Goal: Task Accomplishment & Management: Complete application form

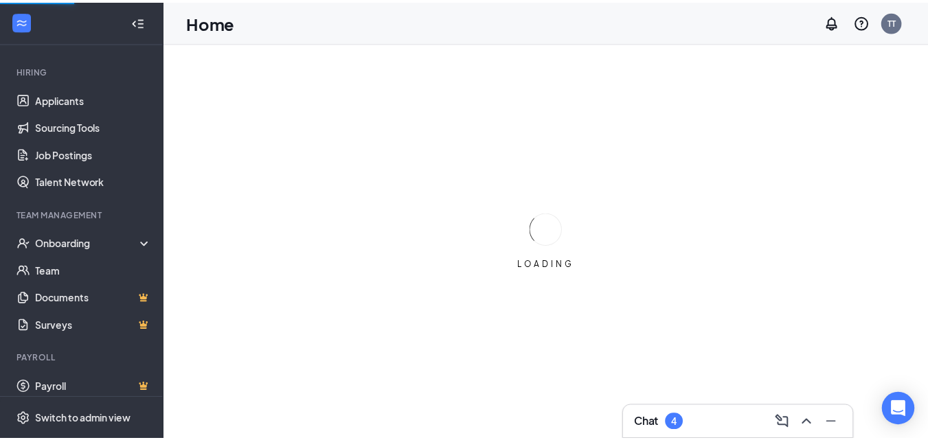
scroll to position [124, 0]
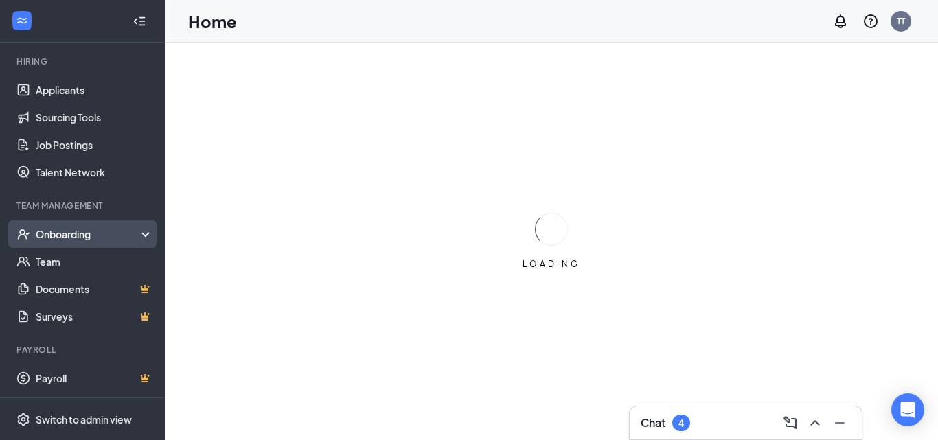
click at [143, 236] on icon at bounding box center [148, 236] width 11 height 0
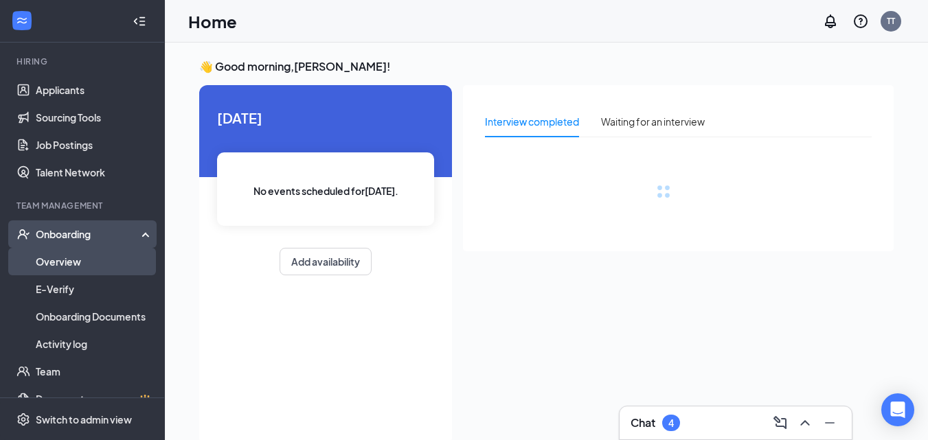
click at [125, 258] on link "Overview" at bounding box center [94, 261] width 117 height 27
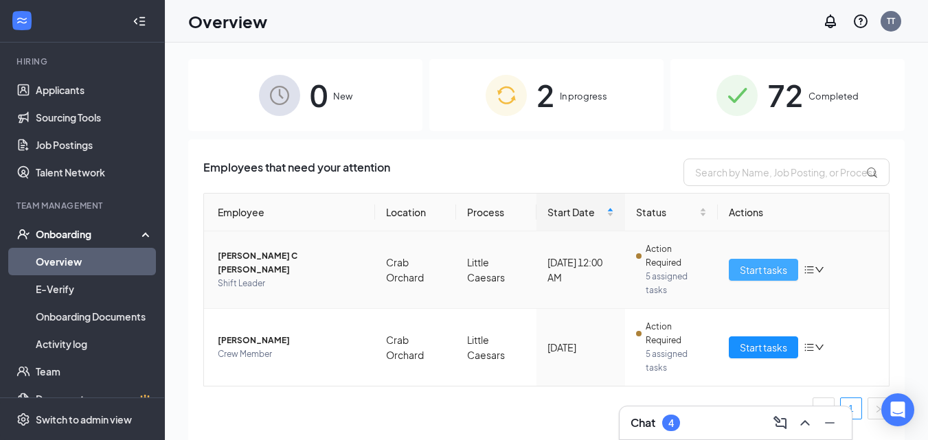
click at [771, 269] on span "Start tasks" at bounding box center [763, 269] width 47 height 15
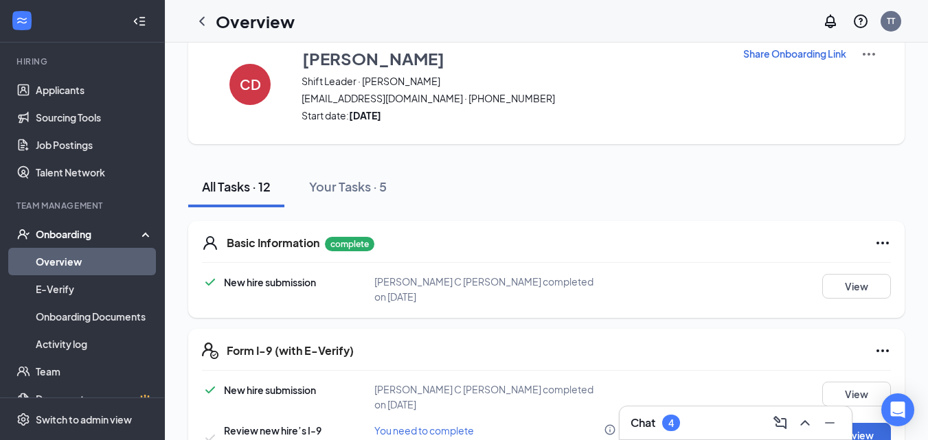
scroll to position [137, 0]
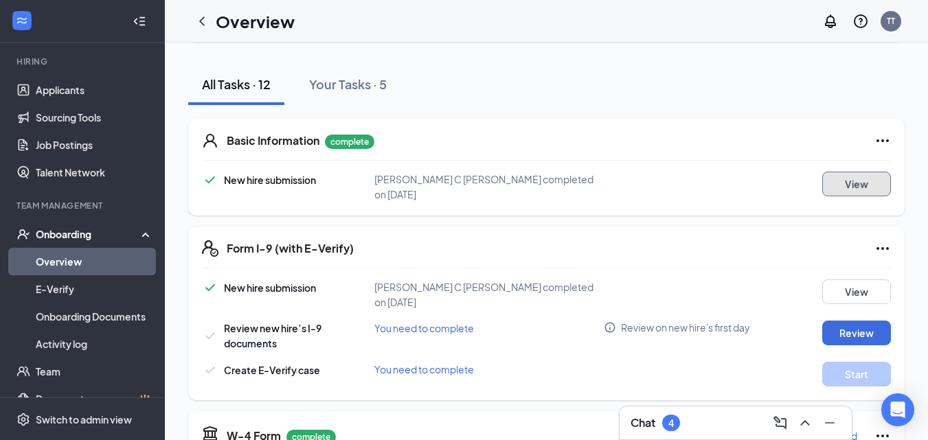
click at [843, 185] on button "View" at bounding box center [856, 184] width 69 height 25
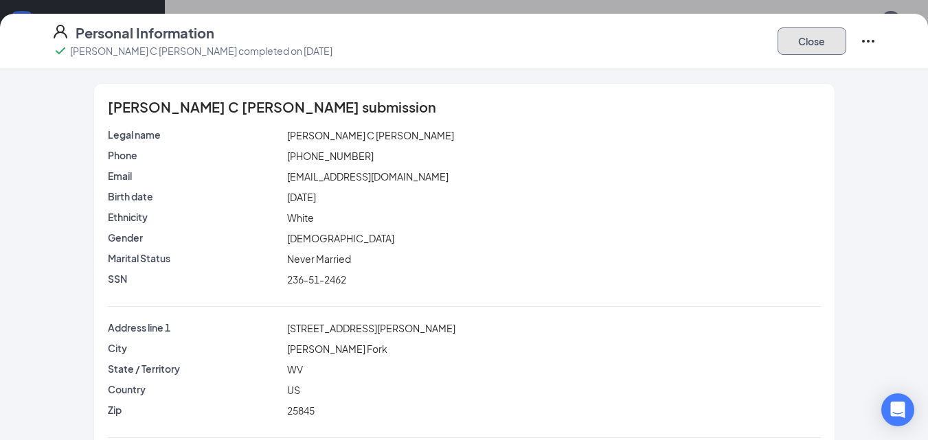
click at [826, 43] on button "Close" at bounding box center [812, 40] width 69 height 27
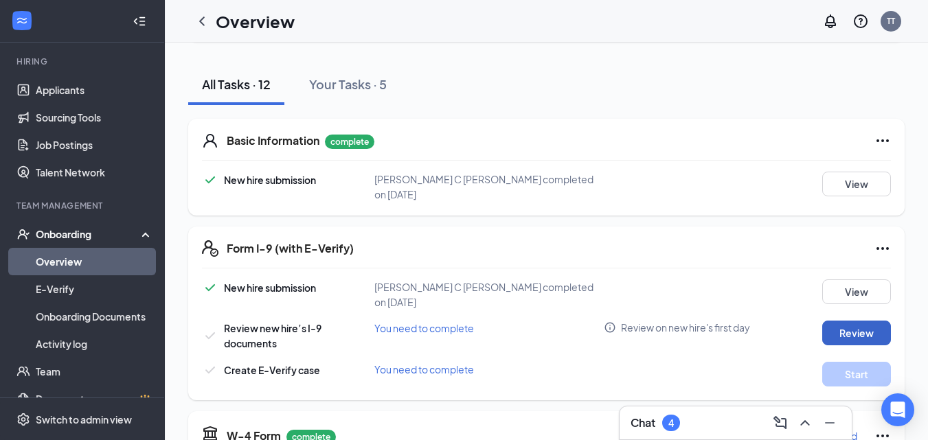
click at [853, 321] on button "Review" at bounding box center [856, 333] width 69 height 25
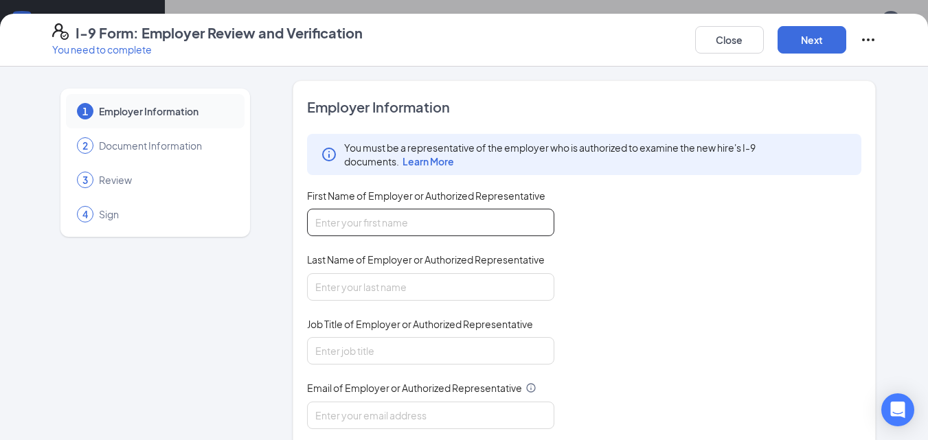
click at [421, 228] on input "First Name of Employer or Authorized Representative" at bounding box center [430, 222] width 247 height 27
type input "[PERSON_NAME]"
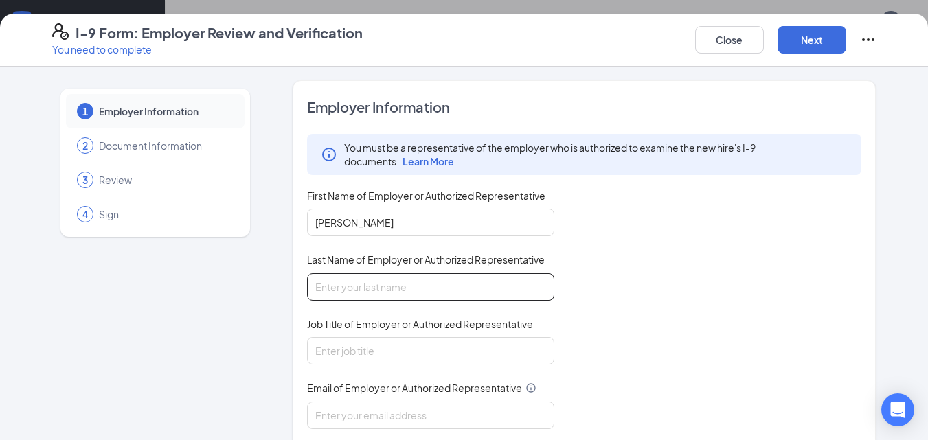
click at [423, 281] on input "Last Name of Employer or Authorized Representative" at bounding box center [430, 286] width 247 height 27
type input "[PERSON_NAME]"
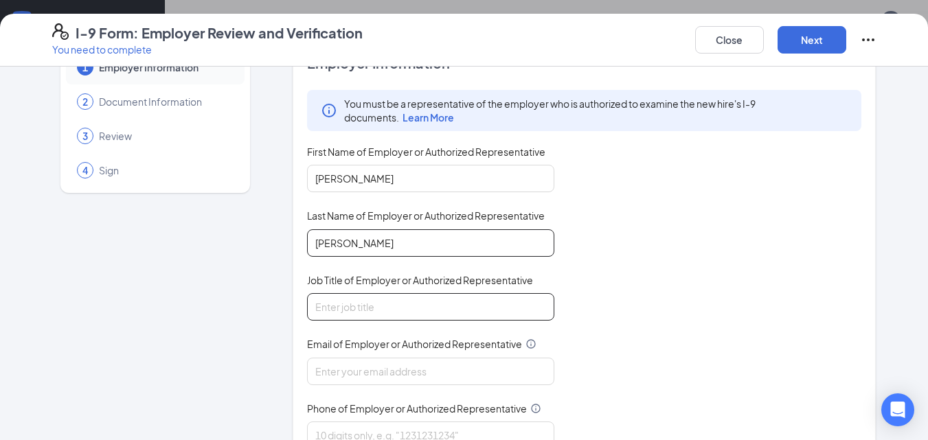
scroll to position [69, 0]
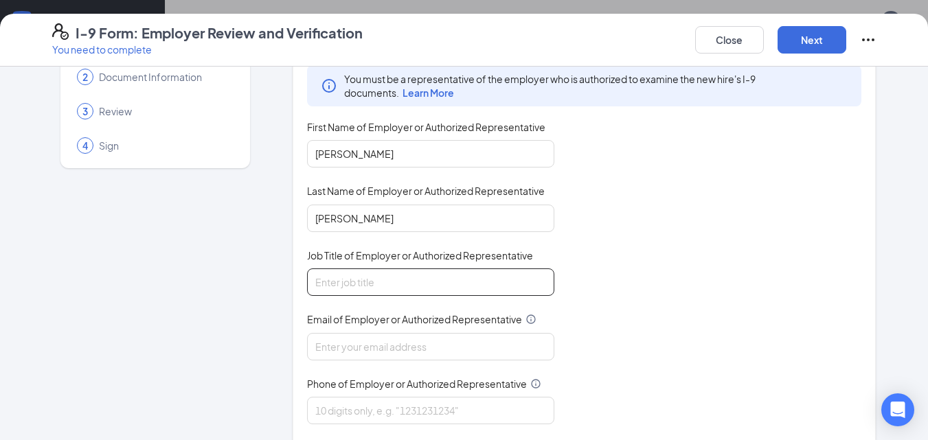
click at [405, 287] on input "Job Title of Employer or Authorized Representative" at bounding box center [430, 282] width 247 height 27
type input "Store Manager"
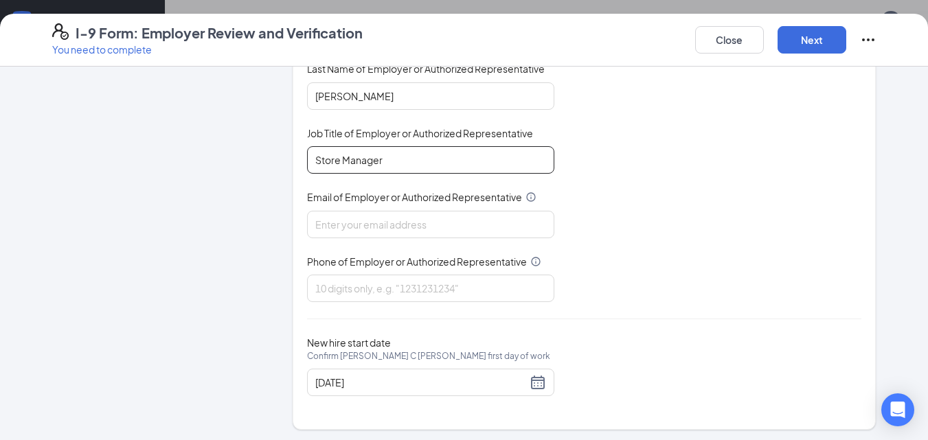
scroll to position [194, 0]
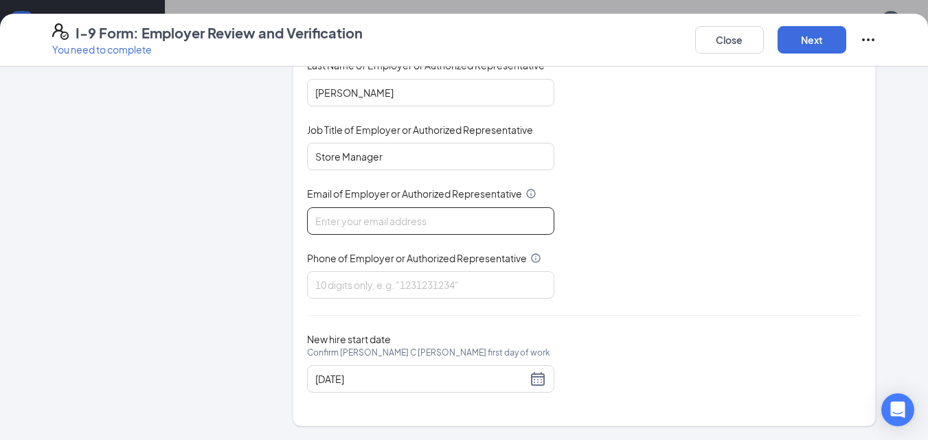
click at [374, 222] on input "Email of Employer or Authorized Representative" at bounding box center [430, 220] width 247 height 27
type input "[EMAIL_ADDRESS][DOMAIN_NAME]"
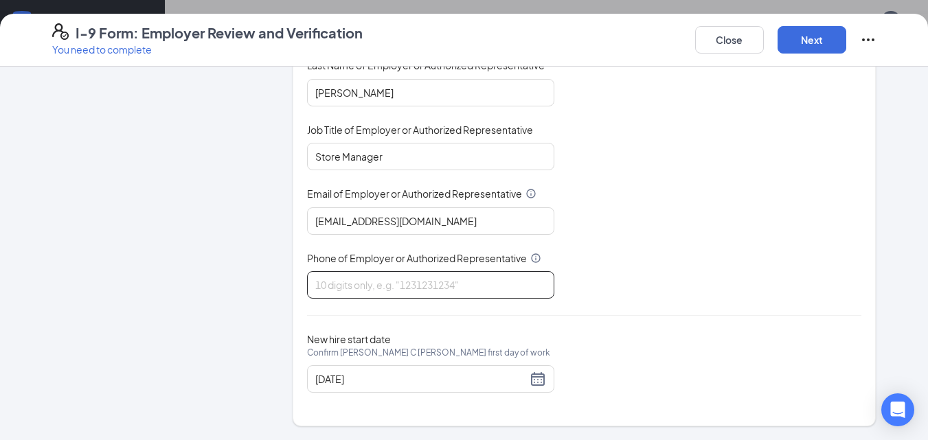
click at [412, 291] on input "Phone of Employer or Authorized Representative" at bounding box center [430, 284] width 247 height 27
type input "6812077476"
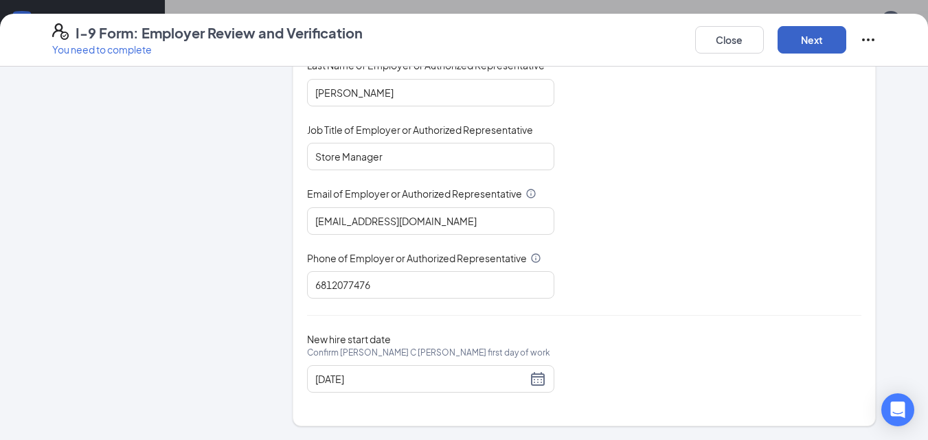
click at [823, 38] on button "Next" at bounding box center [812, 39] width 69 height 27
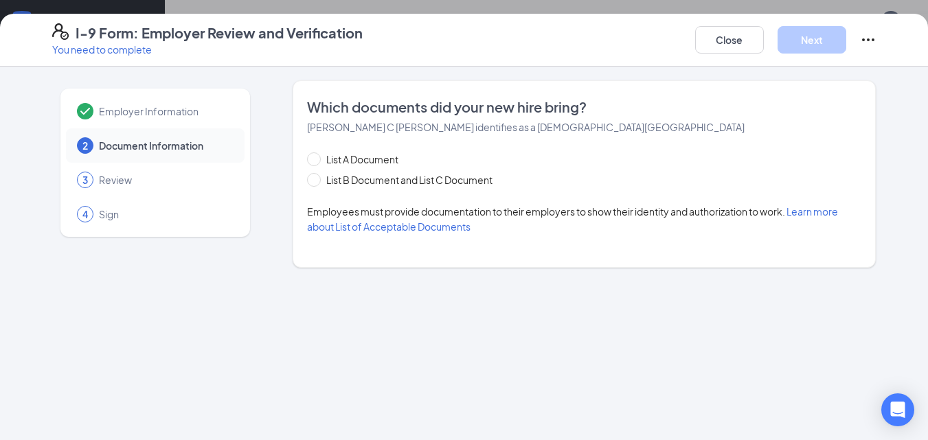
scroll to position [0, 0]
click at [311, 182] on input "List B Document and List C Document" at bounding box center [312, 178] width 10 height 10
radio input "true"
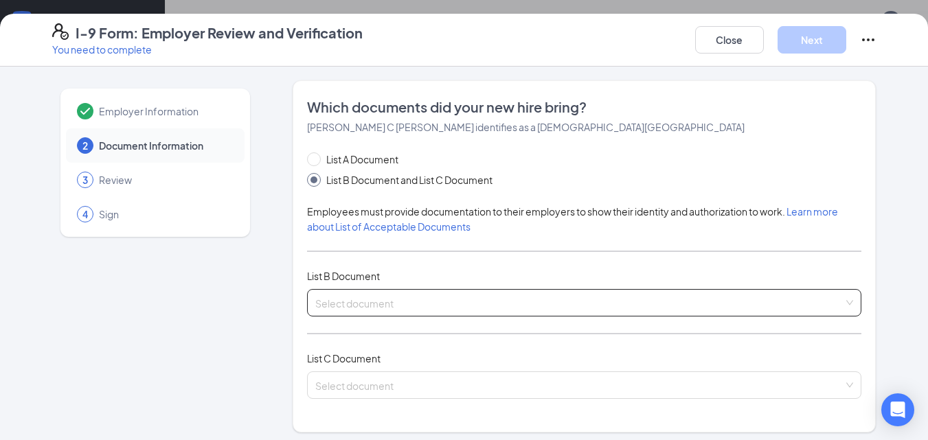
click at [403, 300] on input "search" at bounding box center [579, 300] width 529 height 21
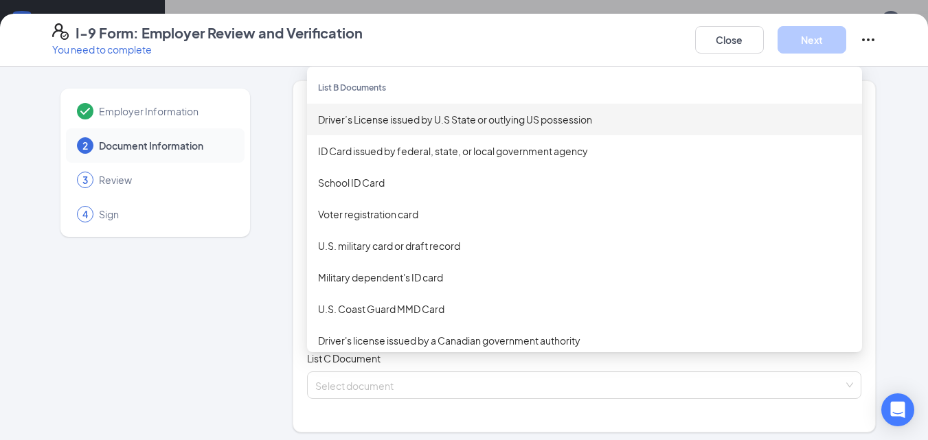
click at [423, 123] on div "Driver’s License issued by U.S State or outlying US possession" at bounding box center [584, 119] width 533 height 15
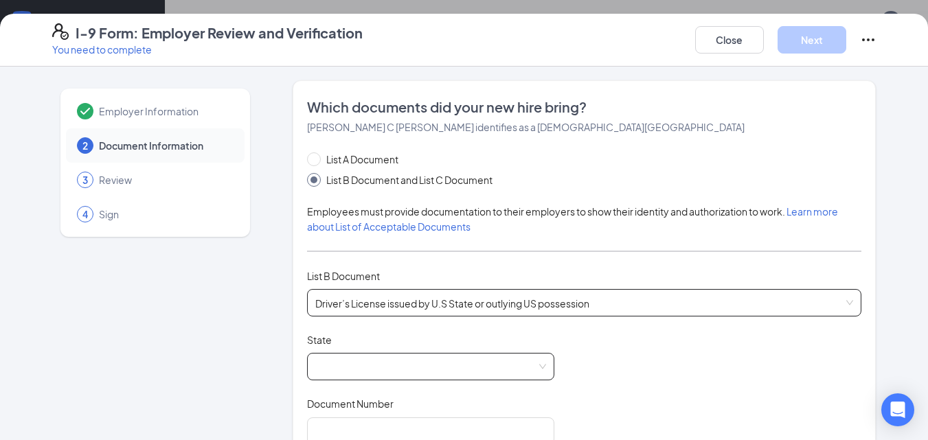
click at [368, 369] on span at bounding box center [430, 367] width 231 height 26
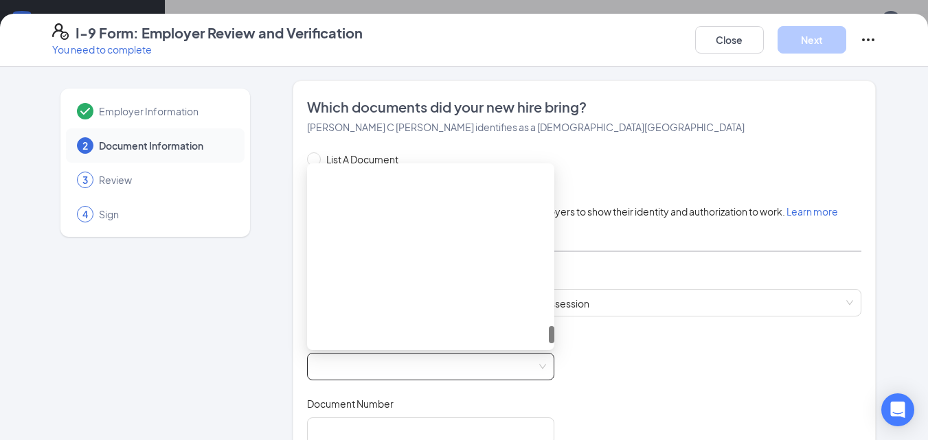
scroll to position [1580, 0]
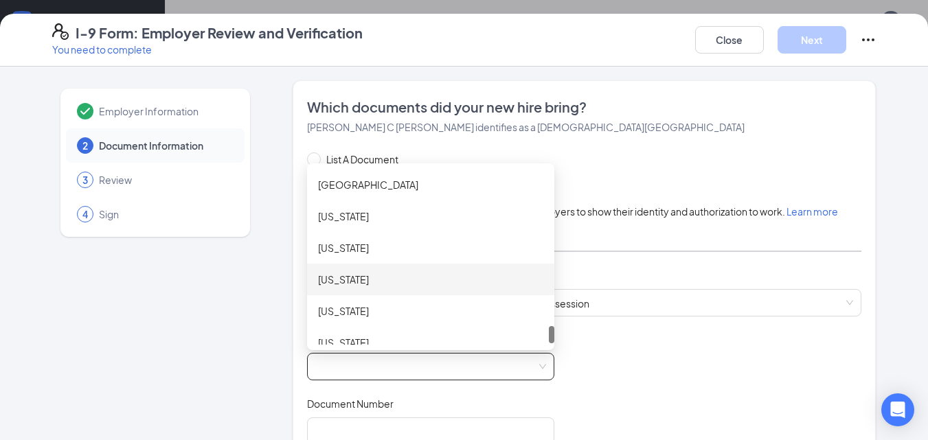
click at [379, 279] on div "[US_STATE]" at bounding box center [430, 279] width 225 height 15
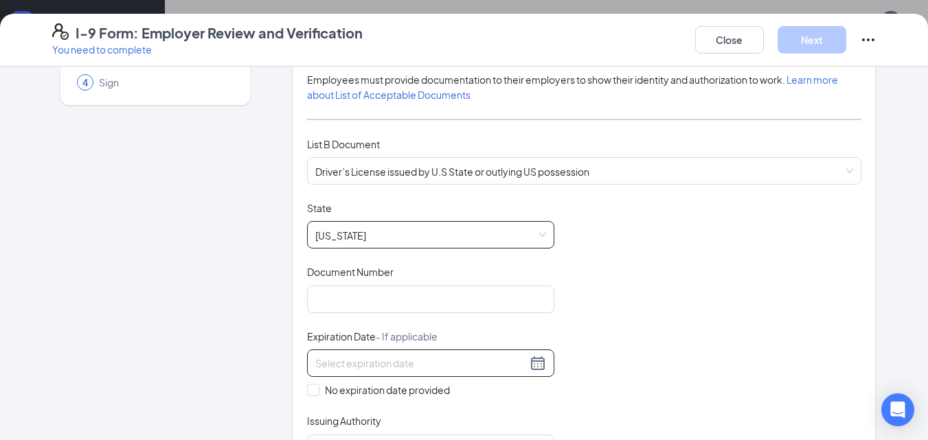
scroll to position [137, 0]
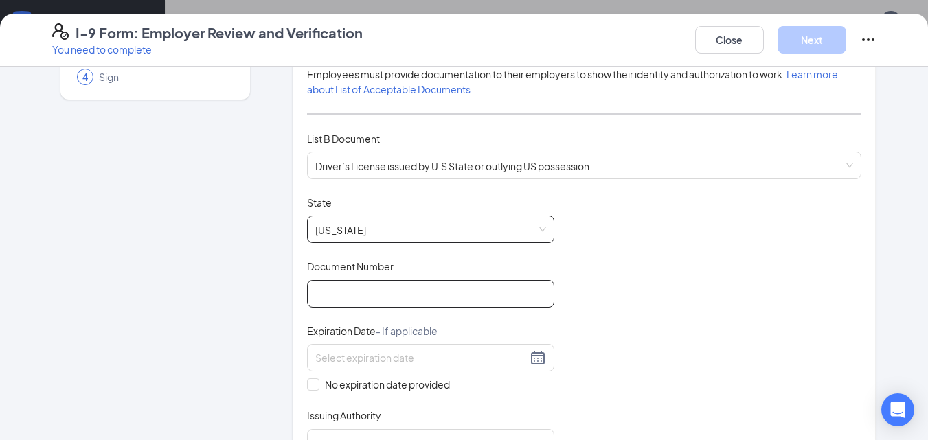
click at [466, 297] on input "Document Number" at bounding box center [430, 293] width 247 height 27
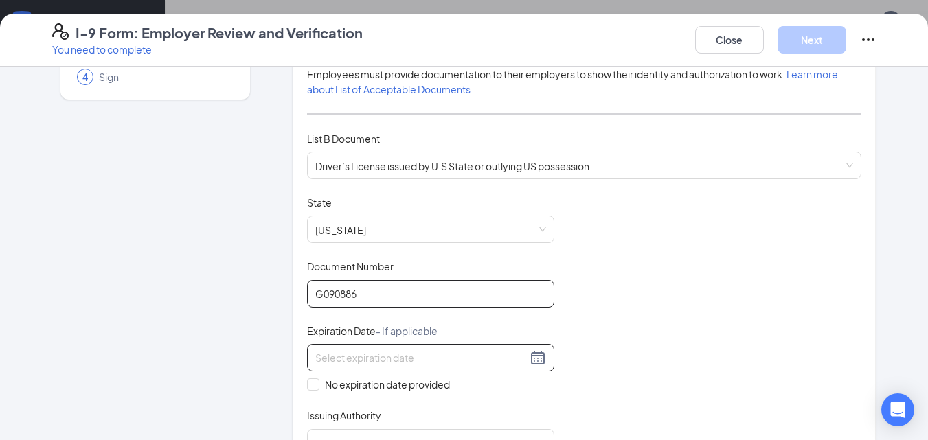
type input "G090886"
click at [536, 357] on div at bounding box center [430, 358] width 231 height 16
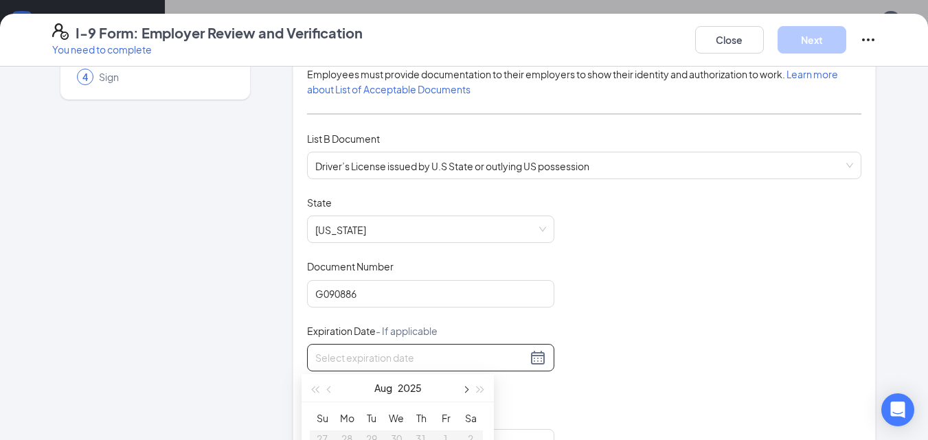
click at [466, 391] on span "button" at bounding box center [465, 390] width 7 height 7
click at [477, 390] on span "button" at bounding box center [480, 390] width 7 height 7
click at [328, 391] on span "button" at bounding box center [330, 390] width 7 height 7
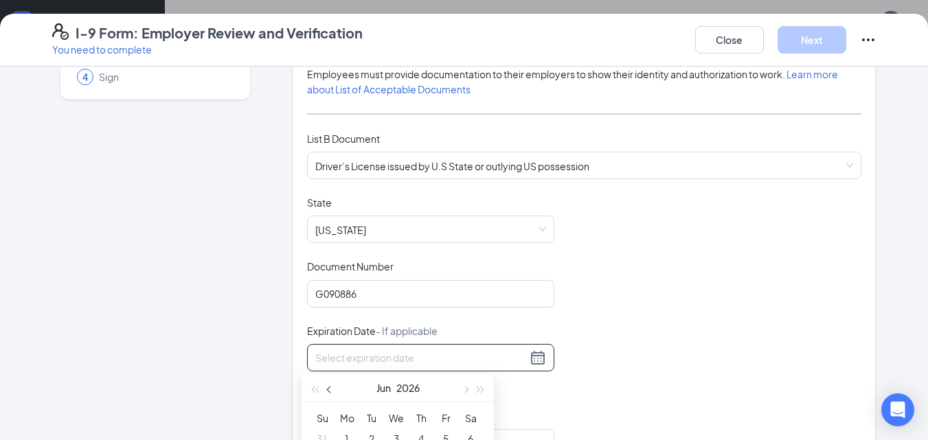
click at [328, 391] on span "button" at bounding box center [330, 390] width 7 height 7
click at [466, 391] on span "button" at bounding box center [465, 390] width 7 height 7
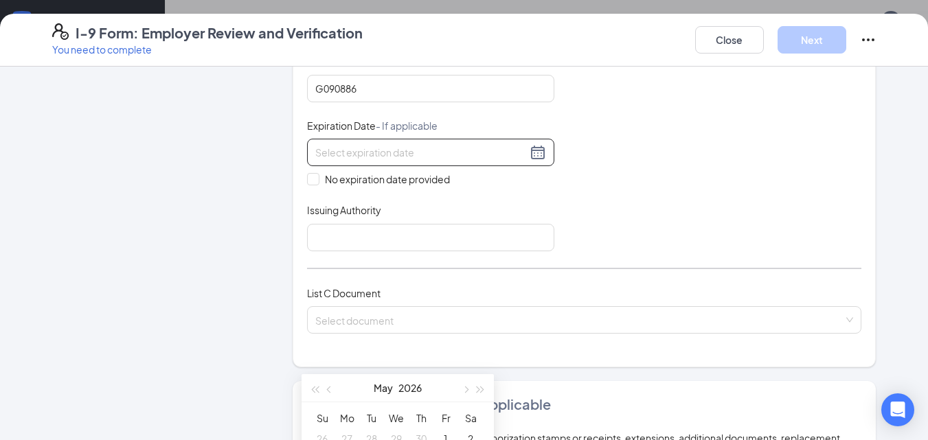
scroll to position [343, 0]
drag, startPoint x: 427, startPoint y: 391, endPoint x: 480, endPoint y: 274, distance: 127.9
click at [480, 274] on body "Home Messages Scheduling Reporting Hiring Applicants Sourcing Tools Job Posting…" at bounding box center [464, 83] width 928 height 440
click at [530, 152] on div at bounding box center [430, 152] width 231 height 16
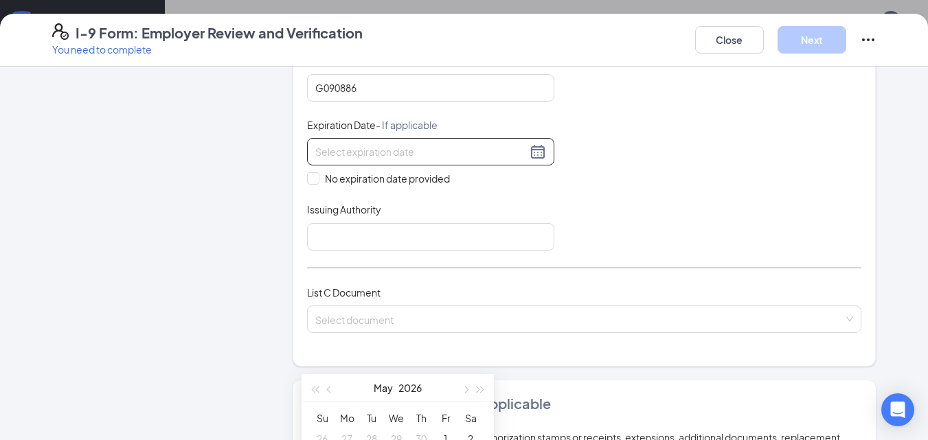
click at [361, 391] on div "[DATE]" at bounding box center [398, 387] width 120 height 27
click at [528, 153] on div at bounding box center [430, 152] width 231 height 16
click at [411, 372] on form "Which documents did your new hire bring? [PERSON_NAME] C [PERSON_NAME] identifi…" at bounding box center [585, 224] width 584 height 974
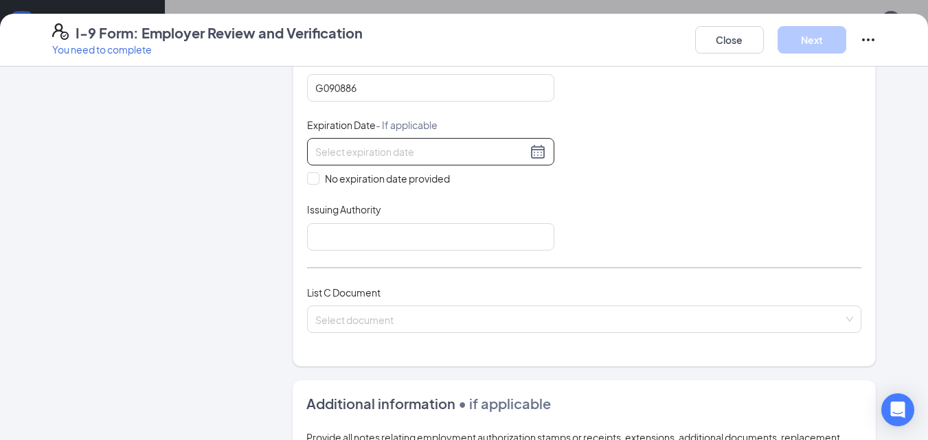
click at [531, 150] on div at bounding box center [430, 152] width 231 height 16
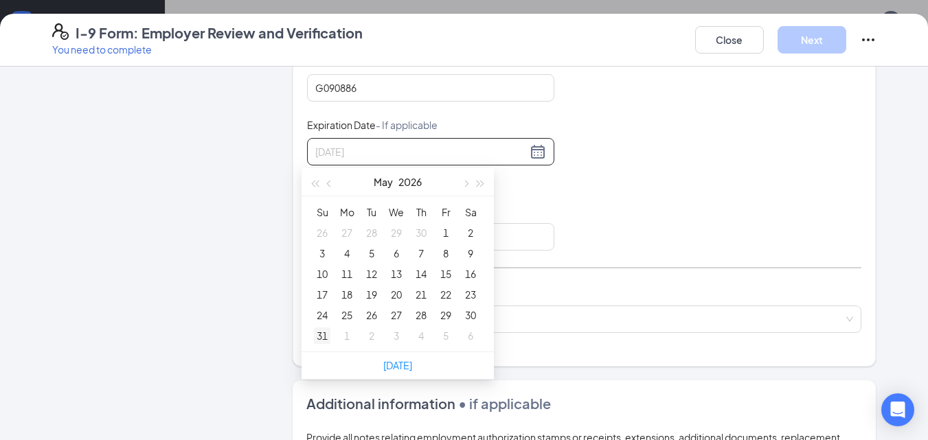
type input "[DATE]"
click at [322, 336] on div "31" at bounding box center [322, 336] width 16 height 16
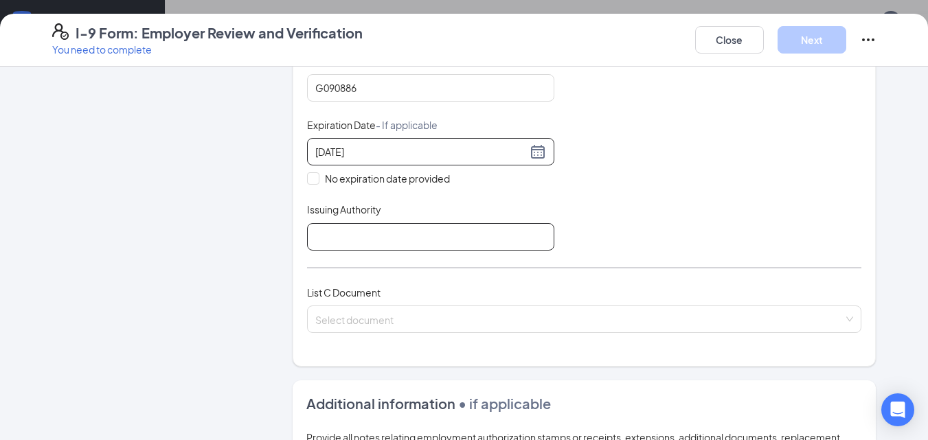
click at [457, 241] on input "Issuing Authority" at bounding box center [430, 236] width 247 height 27
type input "[US_STATE]"
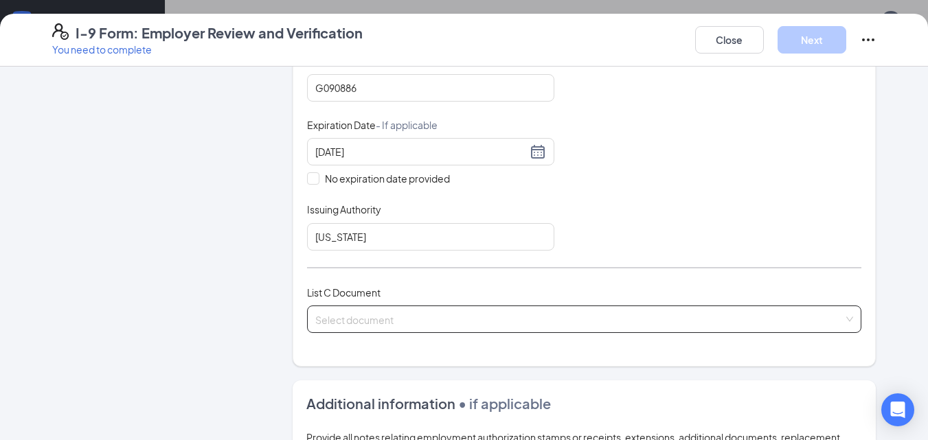
click at [398, 320] on input "search" at bounding box center [579, 316] width 529 height 21
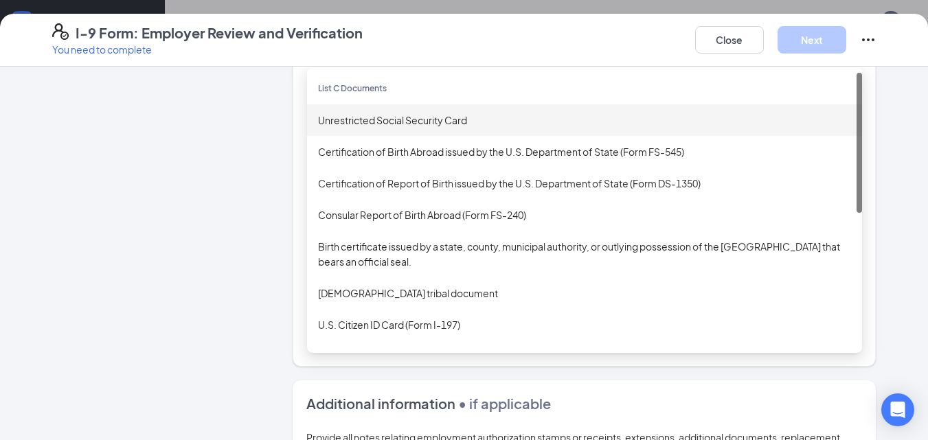
click at [392, 120] on div "Unrestricted Social Security Card" at bounding box center [584, 120] width 533 height 15
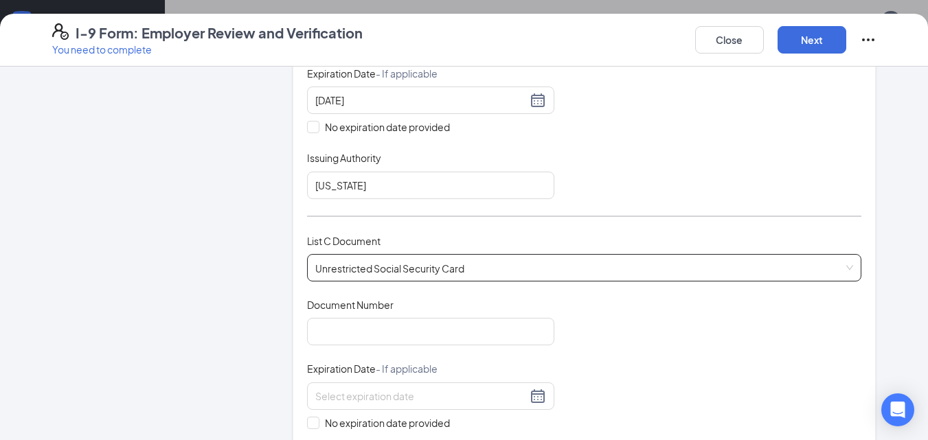
scroll to position [550, 0]
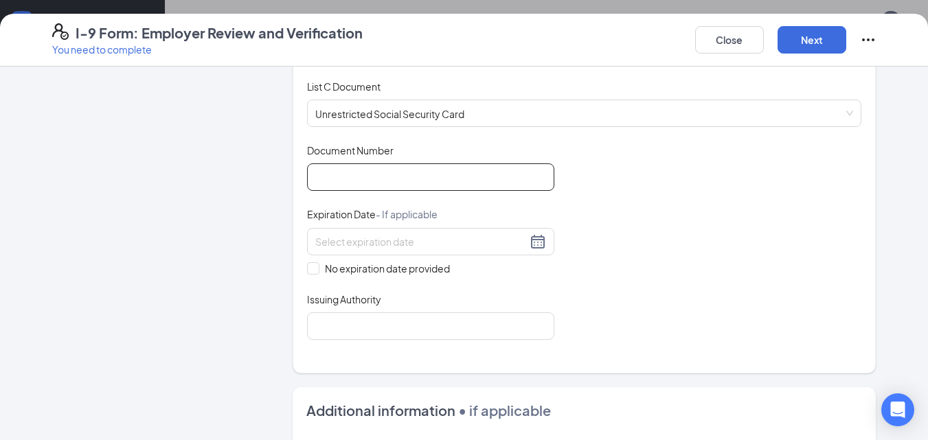
click at [423, 173] on input "Document Number" at bounding box center [430, 177] width 247 height 27
type input "236512462"
click at [308, 267] on input "No expiration date provided" at bounding box center [312, 267] width 10 height 10
checkbox input "true"
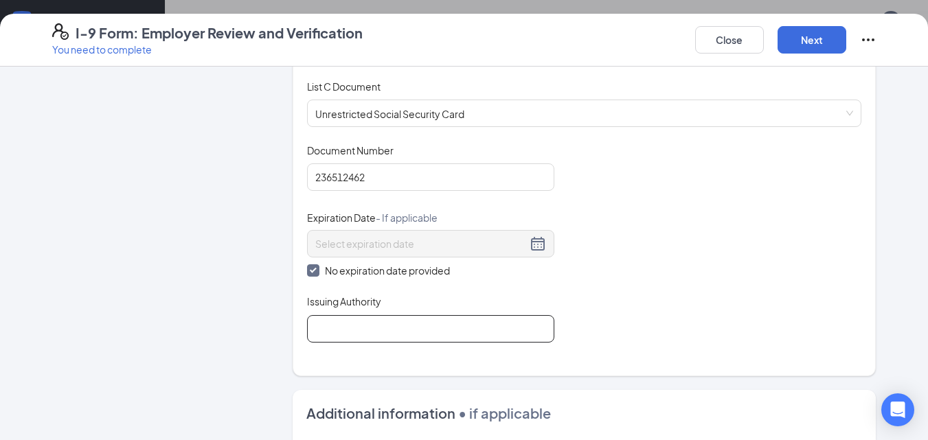
click at [334, 334] on input "Issuing Authority" at bounding box center [430, 328] width 247 height 27
type input "Socail Security admin"
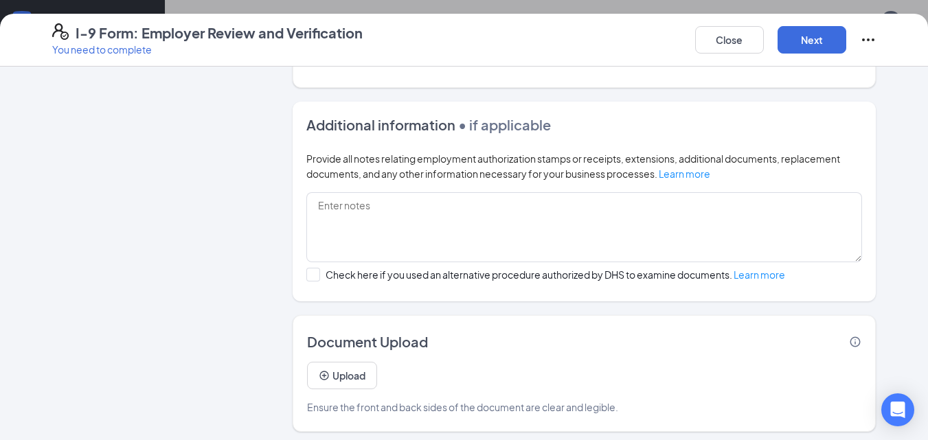
scroll to position [844, 0]
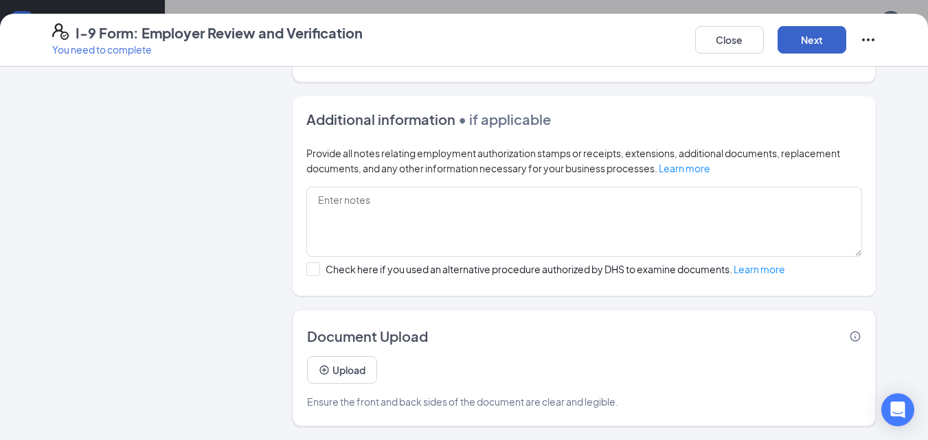
click at [803, 41] on button "Next" at bounding box center [812, 39] width 69 height 27
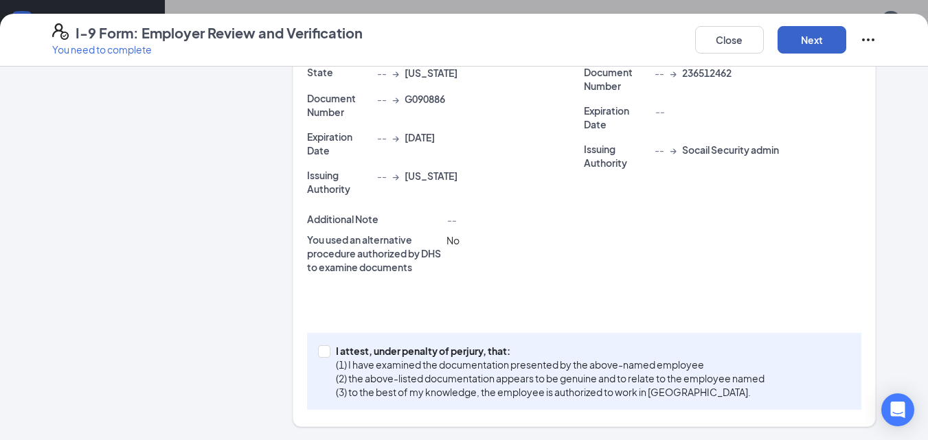
scroll to position [416, 0]
click at [318, 354] on span at bounding box center [324, 351] width 12 height 12
click at [318, 354] on input "I attest, under penalty of [PERSON_NAME], that: (1) I have examined the documen…" at bounding box center [323, 350] width 10 height 10
checkbox input "true"
click at [826, 45] on button "Next" at bounding box center [812, 39] width 69 height 27
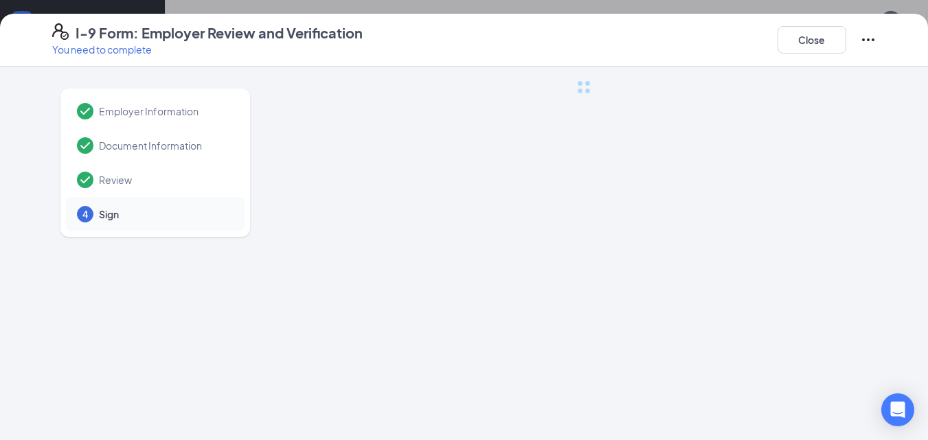
scroll to position [0, 0]
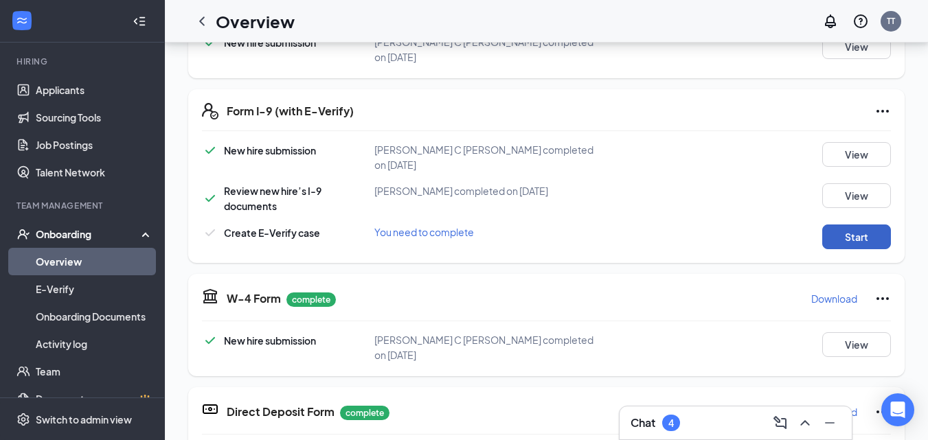
click at [843, 229] on button "Start" at bounding box center [856, 237] width 69 height 25
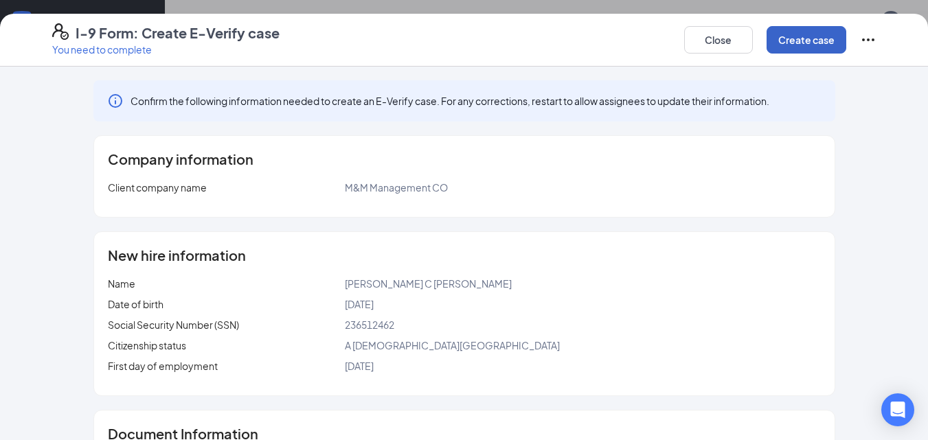
click at [804, 42] on button "Create case" at bounding box center [807, 39] width 80 height 27
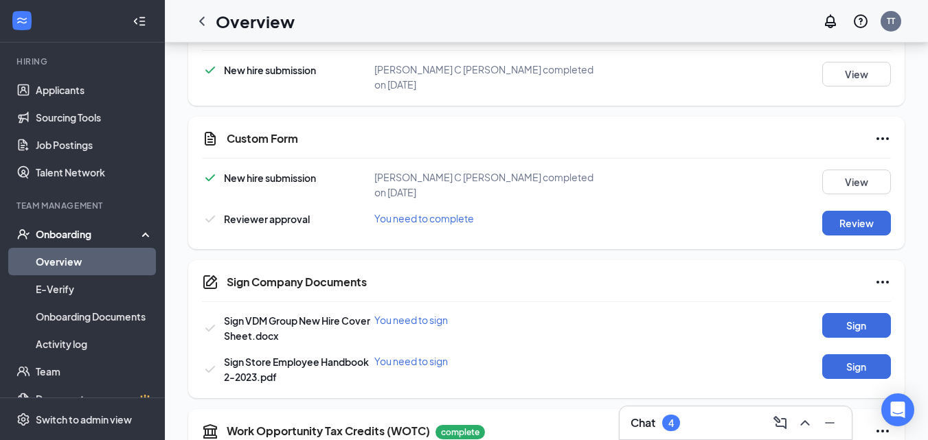
scroll to position [618, 0]
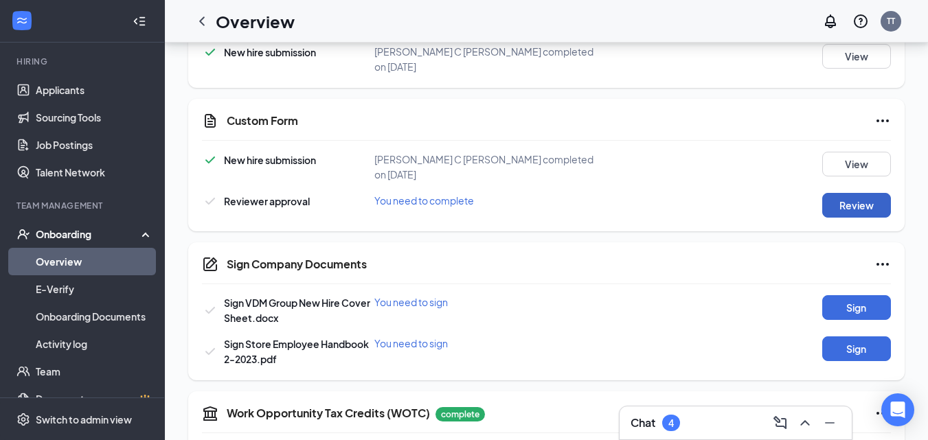
click at [831, 193] on button "Review" at bounding box center [856, 205] width 69 height 25
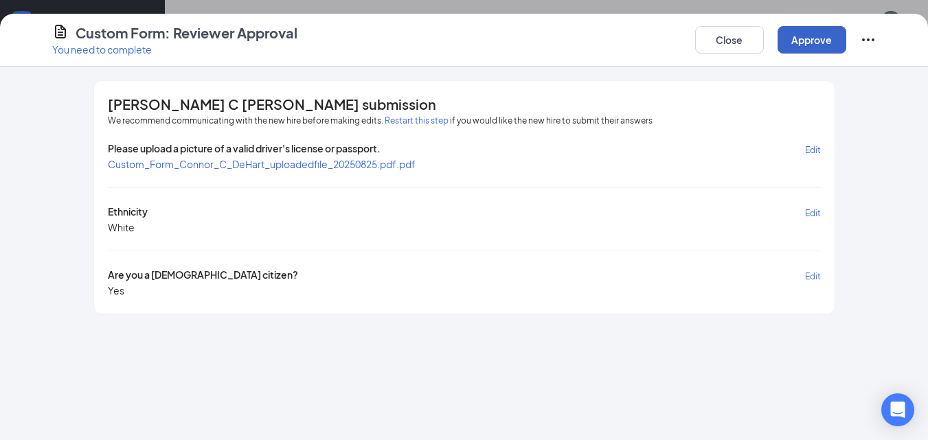
click at [837, 39] on button "Approve" at bounding box center [812, 39] width 69 height 27
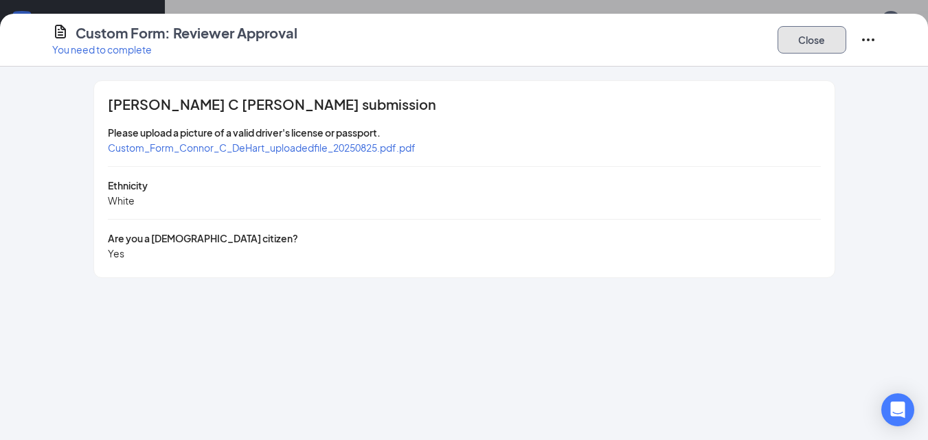
click at [829, 42] on button "Close" at bounding box center [812, 39] width 69 height 27
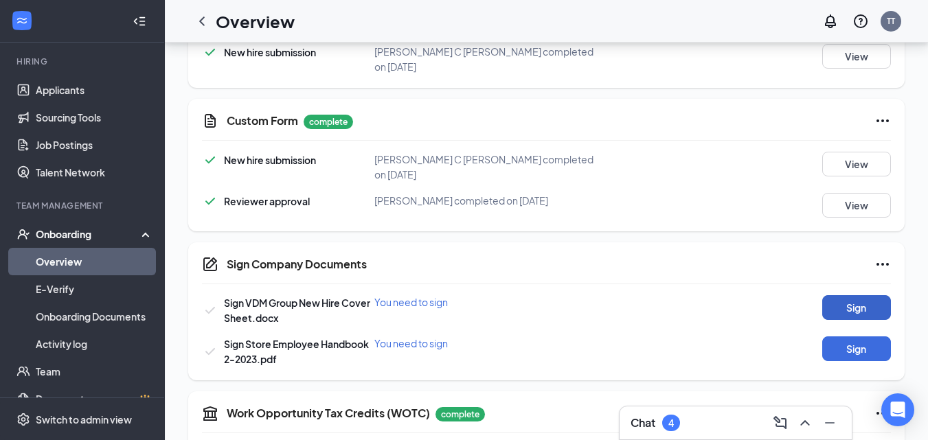
click at [833, 295] on button "Sign" at bounding box center [856, 307] width 69 height 25
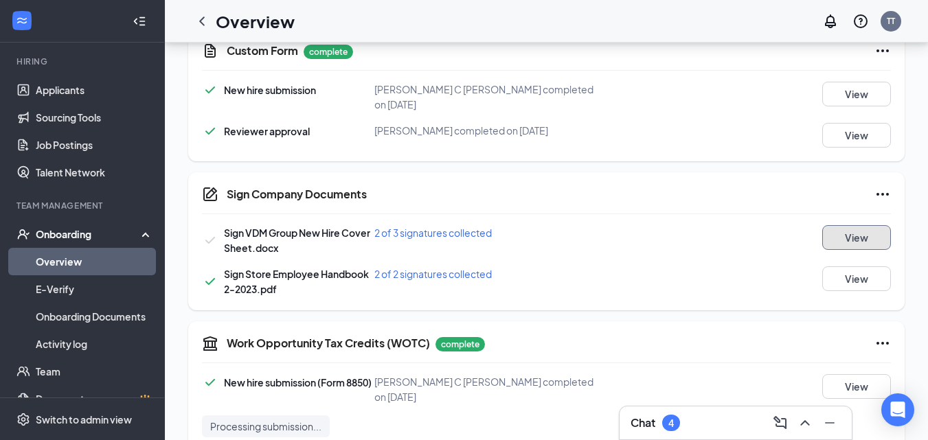
scroll to position [893, 0]
